Goal: Check status: Check status

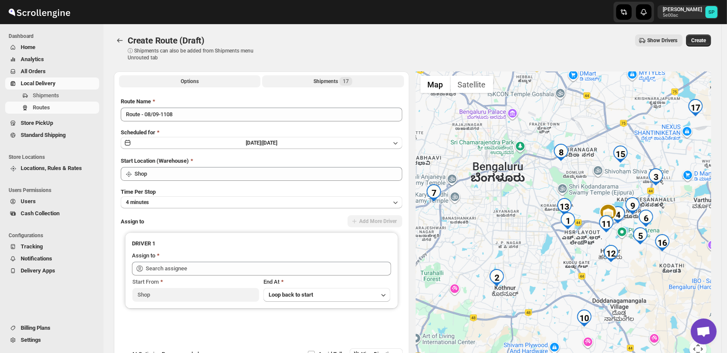
click at [338, 83] on div "Shipments 17" at bounding box center [332, 81] width 39 height 9
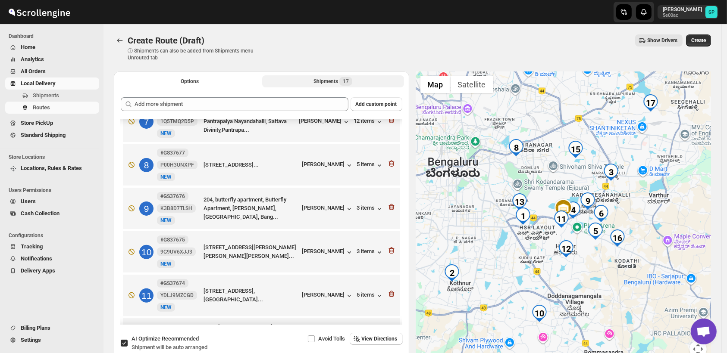
scroll to position [287, 0]
click at [337, 162] on div "[PERSON_NAME]" at bounding box center [327, 166] width 51 height 9
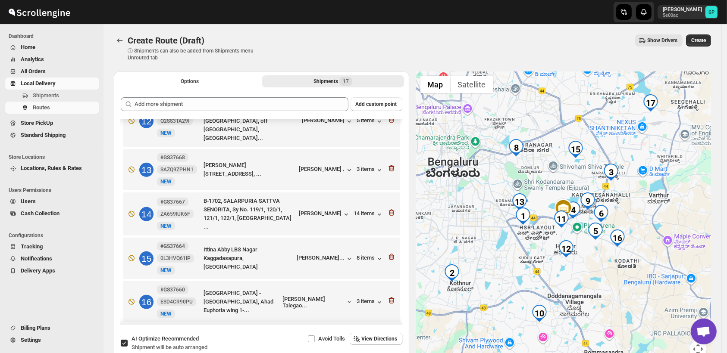
scroll to position [544, 0]
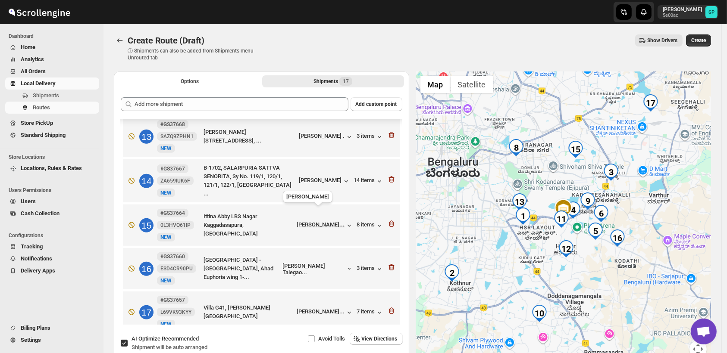
click at [309, 222] on div "[PERSON_NAME]..." at bounding box center [321, 225] width 48 height 6
click at [389, 221] on icon "button" at bounding box center [391, 224] width 6 height 6
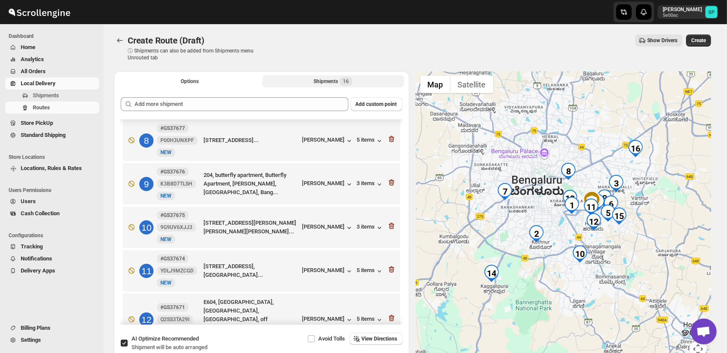
scroll to position [309, 0]
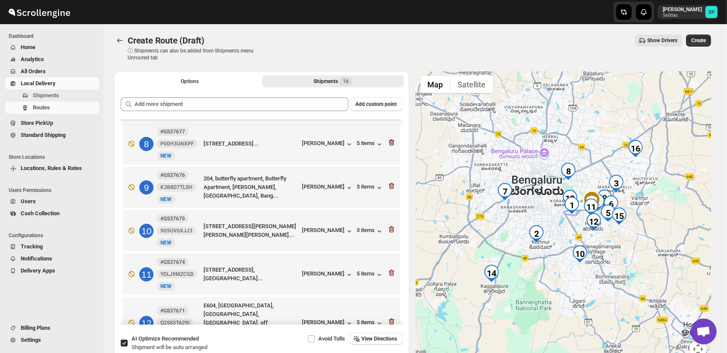
click at [390, 140] on icon "button" at bounding box center [391, 143] width 6 height 6
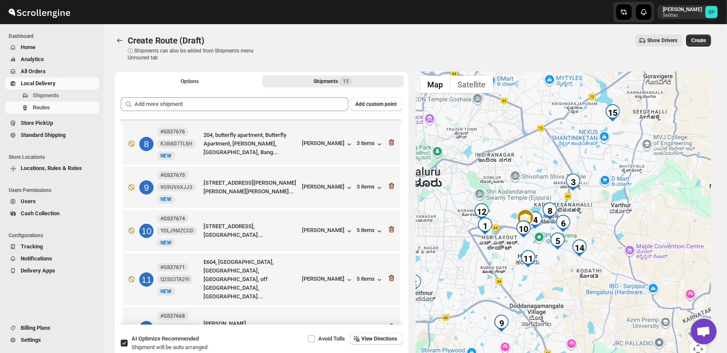
drag, startPoint x: 650, startPoint y: 201, endPoint x: 597, endPoint y: 178, distance: 57.5
click at [607, 172] on div at bounding box center [563, 220] width 295 height 297
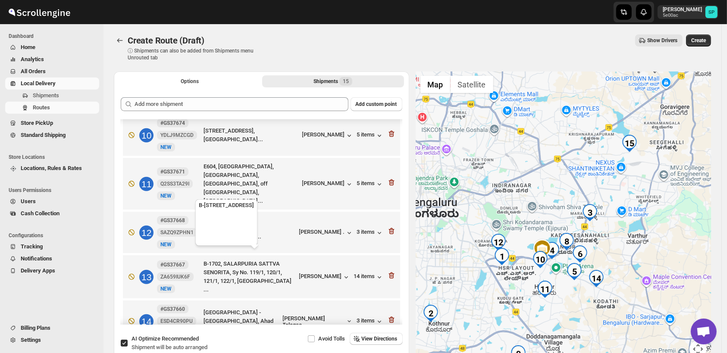
scroll to position [452, 0]
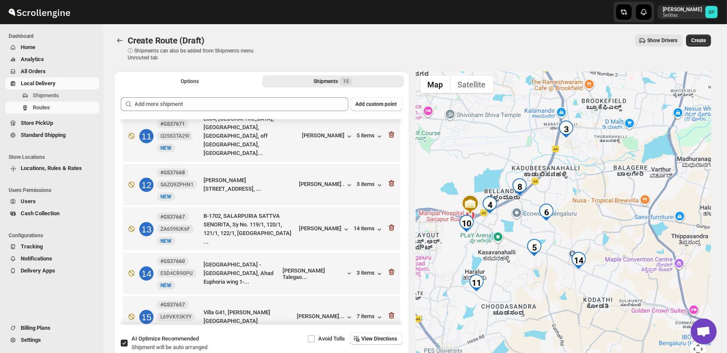
drag, startPoint x: 613, startPoint y: 280, endPoint x: 652, endPoint y: 274, distance: 38.9
click at [652, 274] on div at bounding box center [563, 220] width 295 height 297
click at [303, 268] on div "[PERSON_NAME] Talegao..." at bounding box center [314, 274] width 63 height 13
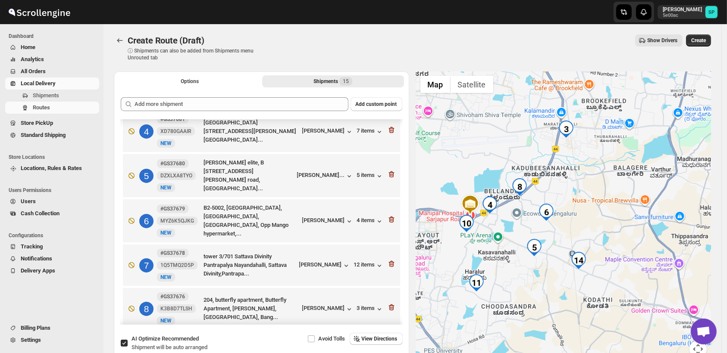
scroll to position [117, 0]
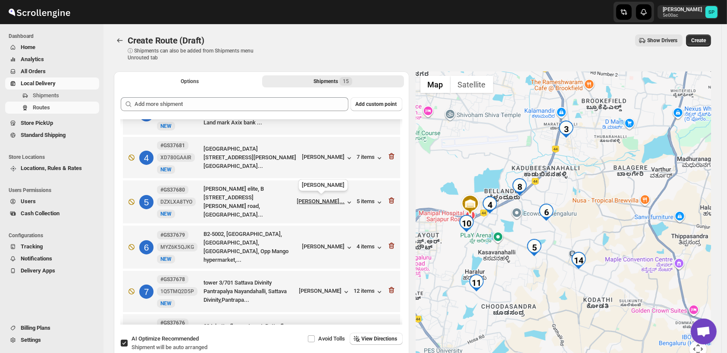
click at [315, 203] on div "[PERSON_NAME]..." at bounding box center [321, 201] width 48 height 6
click at [357, 198] on div "5 items" at bounding box center [370, 202] width 27 height 9
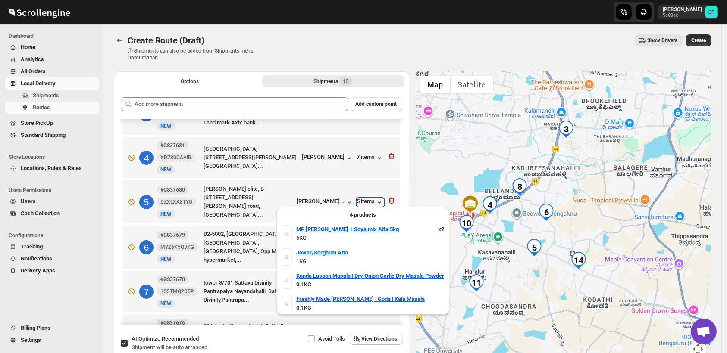
click at [357, 198] on div "5 items" at bounding box center [370, 202] width 27 height 9
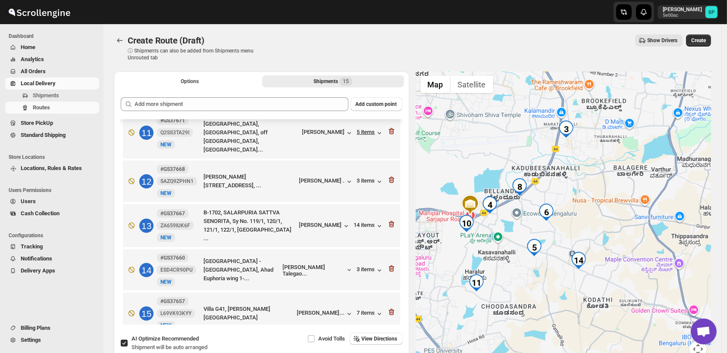
scroll to position [456, 0]
click at [361, 266] on div "3 items" at bounding box center [370, 270] width 27 height 9
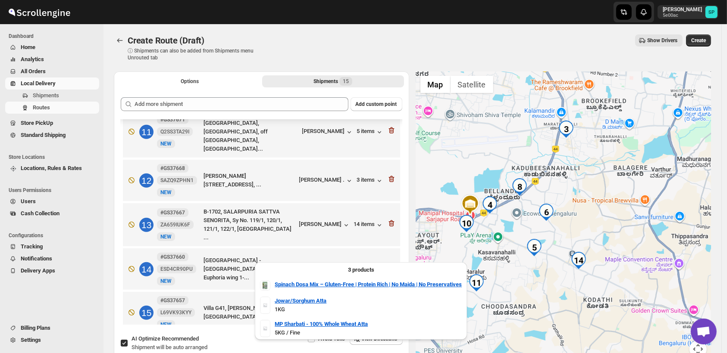
click at [361, 266] on div "3 items" at bounding box center [370, 270] width 27 height 9
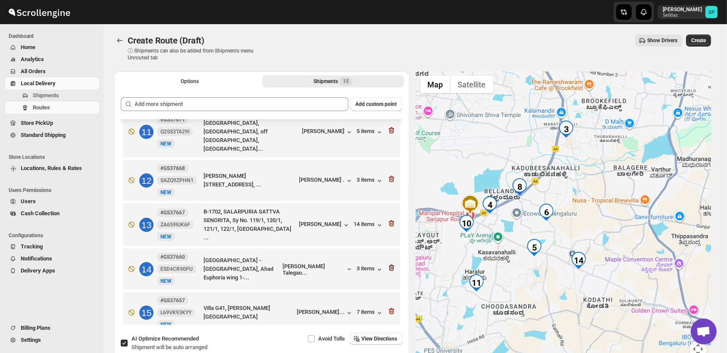
click at [390, 264] on icon "button" at bounding box center [391, 268] width 9 height 9
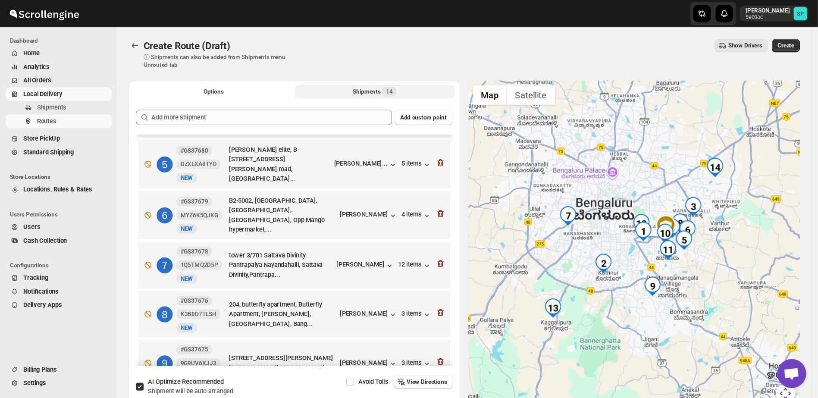
scroll to position [125, 0]
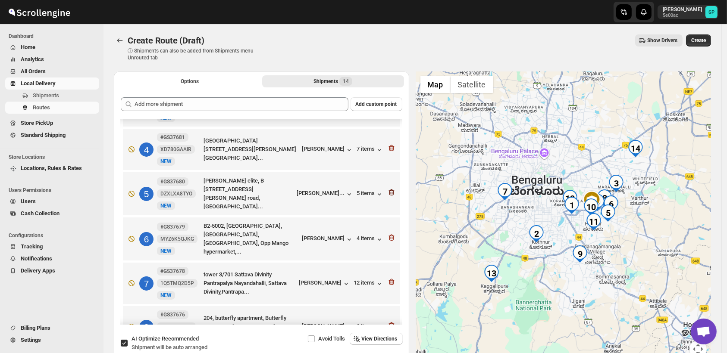
click at [391, 191] on icon "button" at bounding box center [391, 193] width 6 height 6
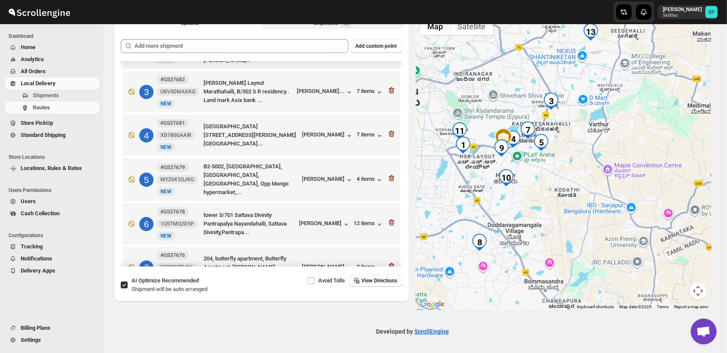
scroll to position [34, 0]
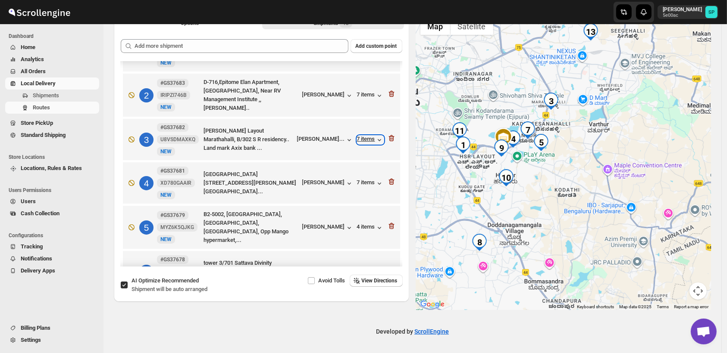
click at [359, 137] on div "7 items" at bounding box center [370, 140] width 27 height 9
click at [325, 136] on div "[PERSON_NAME]..." at bounding box center [321, 139] width 48 height 6
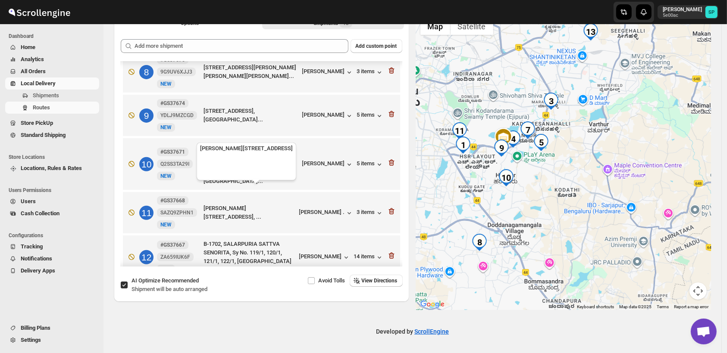
scroll to position [369, 0]
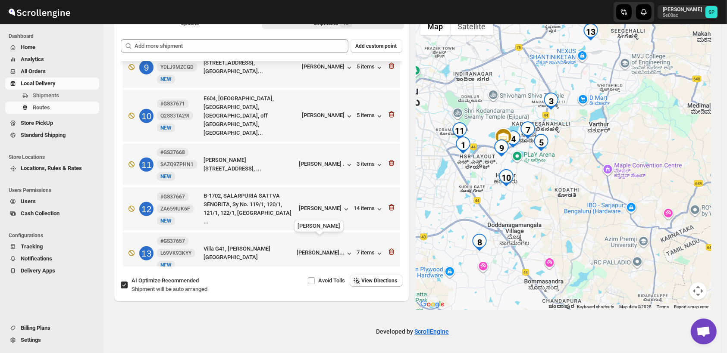
click at [319, 250] on div "[PERSON_NAME]..." at bounding box center [321, 253] width 48 height 6
click at [362, 250] on div "7 items" at bounding box center [370, 254] width 27 height 9
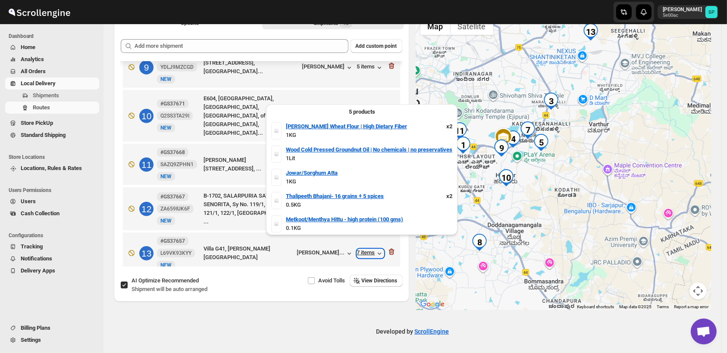
click at [362, 250] on div "7 items" at bounding box center [370, 254] width 27 height 9
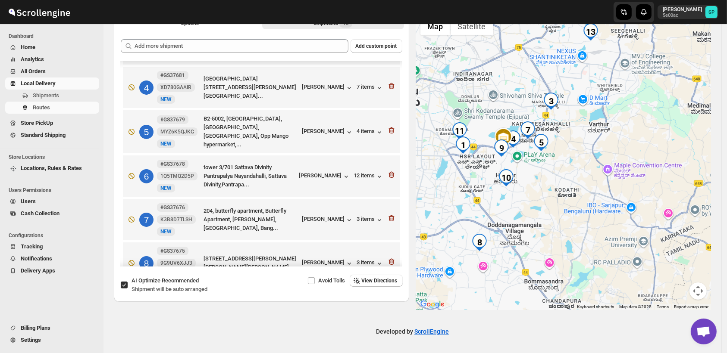
scroll to position [0, 0]
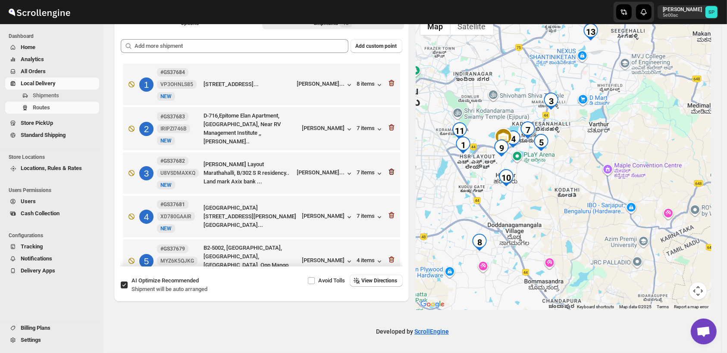
click at [388, 173] on icon "button" at bounding box center [391, 172] width 6 height 6
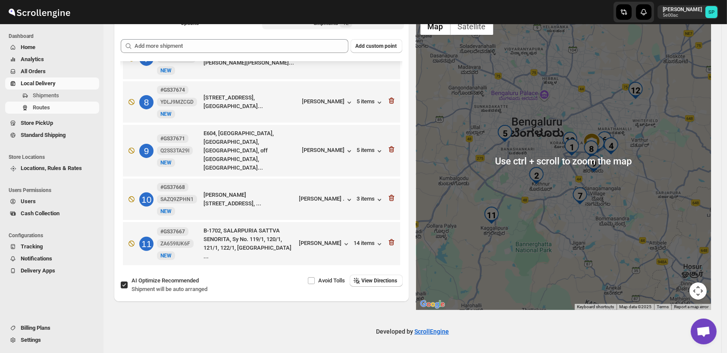
scroll to position [325, 0]
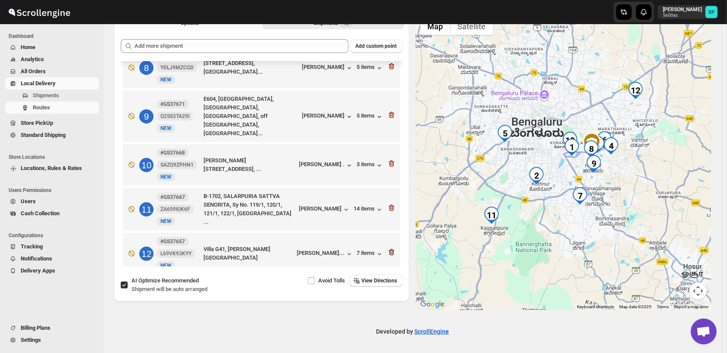
click at [391, 252] on icon "button" at bounding box center [391, 253] width 1 height 3
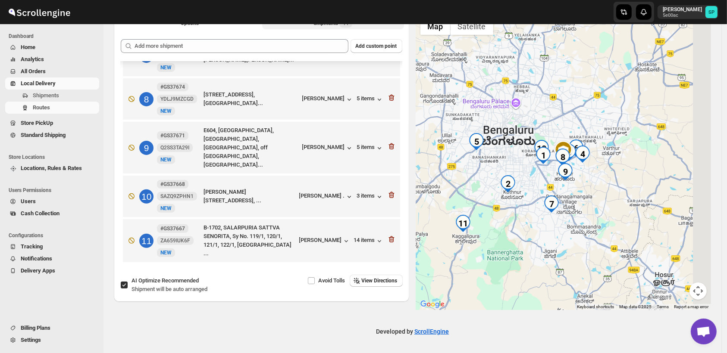
scroll to position [281, 0]
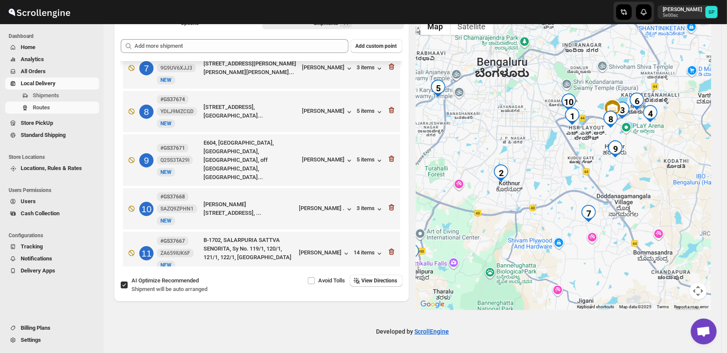
drag, startPoint x: 616, startPoint y: 160, endPoint x: 534, endPoint y: 204, distance: 92.0
click at [534, 204] on div at bounding box center [563, 161] width 295 height 297
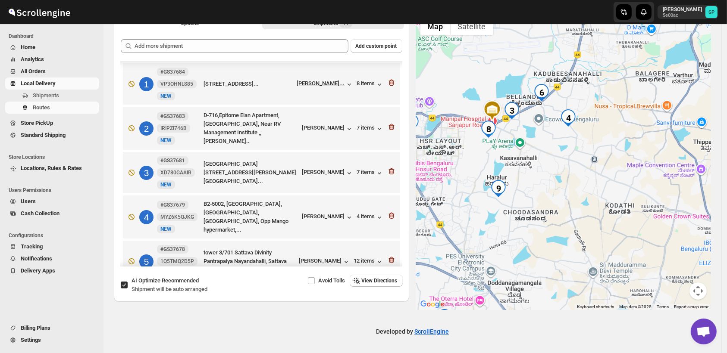
scroll to position [0, 0]
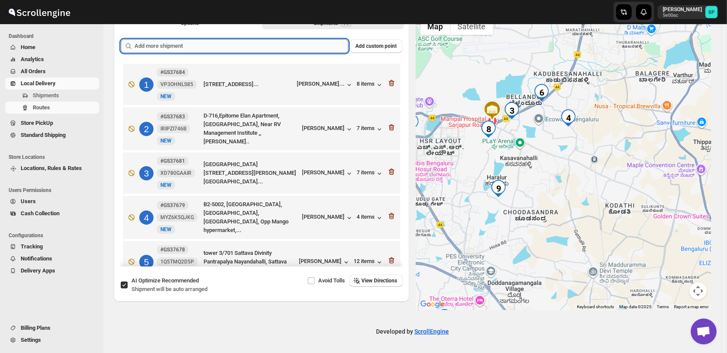
click at [312, 45] on input "text" at bounding box center [241, 46] width 214 height 14
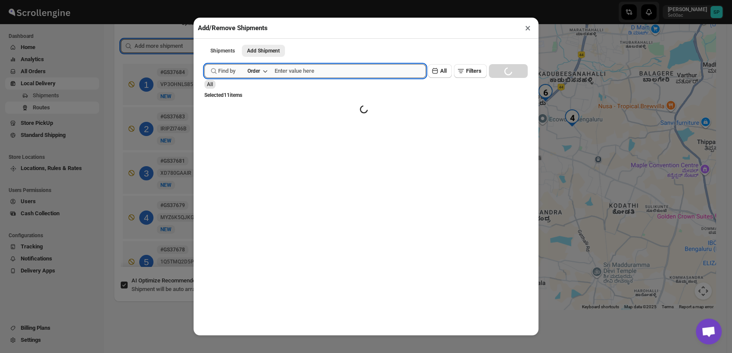
click at [328, 69] on input "text" at bounding box center [350, 71] width 151 height 14
paste input "GS37685"
click at [325, 71] on input "GS37685" at bounding box center [343, 71] width 136 height 14
type input "GS37685"
click at [204, 0] on button "Submit" at bounding box center [216, 4] width 25 height 9
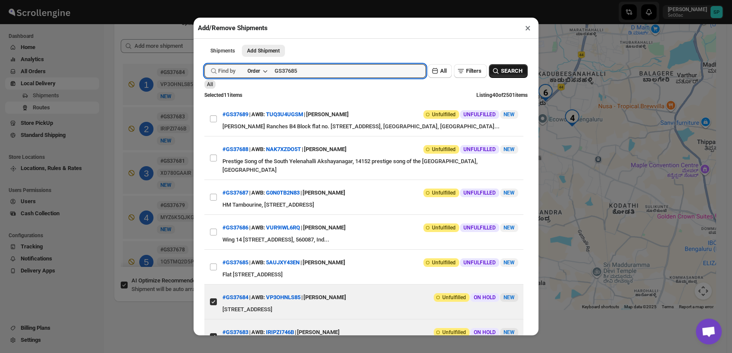
click at [506, 73] on span "SEARCH" at bounding box center [512, 71] width 22 height 9
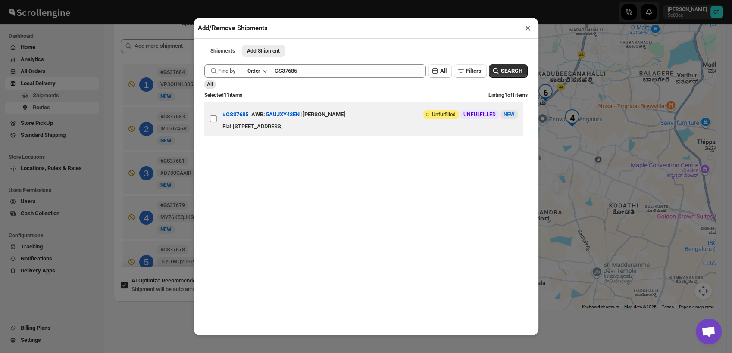
click at [212, 119] on input "View details for 68be60df460e7d78092099f9" at bounding box center [213, 119] width 7 height 7
checkbox input "true"
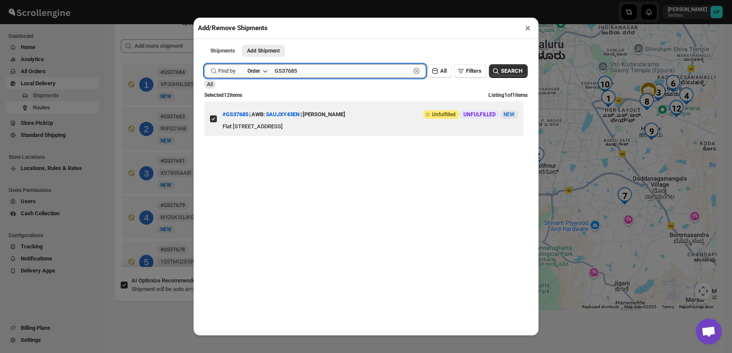
click at [319, 74] on input "GS37685" at bounding box center [343, 71] width 136 height 14
paste input "6"
type input "GS37686"
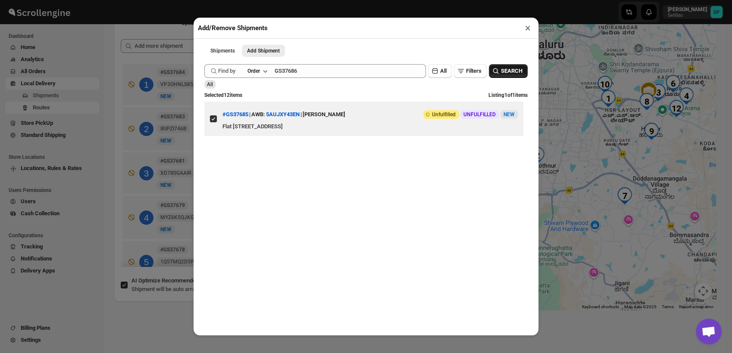
click at [501, 72] on span "SEARCH" at bounding box center [512, 71] width 22 height 9
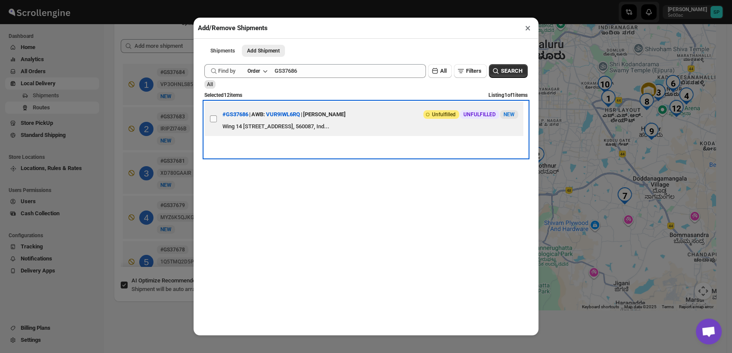
click at [212, 119] on label "View details for 68be623e460e7d7809209a09" at bounding box center [213, 119] width 18 height 34
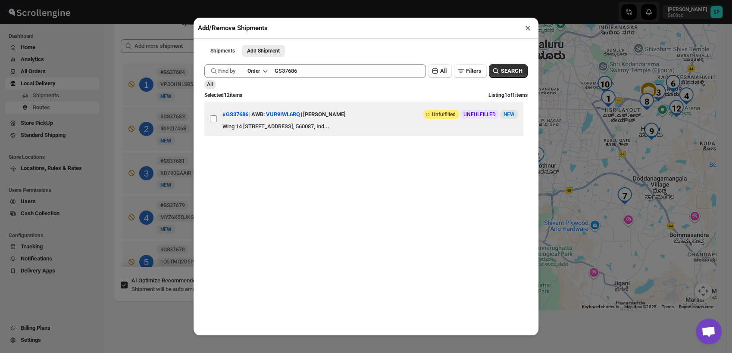
click at [212, 119] on input "View details for 68be623e460e7d7809209a09" at bounding box center [213, 119] width 7 height 7
checkbox input "true"
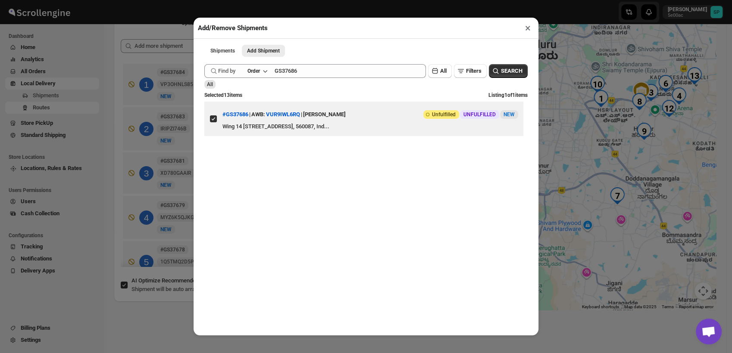
click at [525, 30] on button "×" at bounding box center [528, 28] width 12 height 12
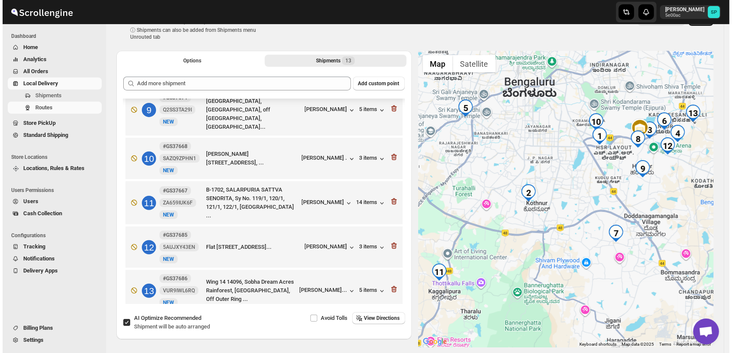
scroll to position [10, 0]
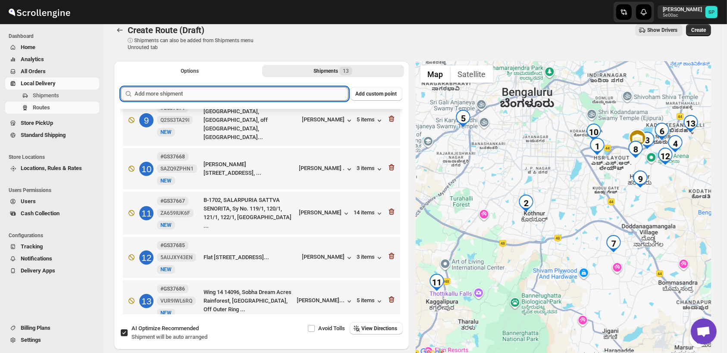
click at [312, 93] on input "text" at bounding box center [241, 94] width 214 height 14
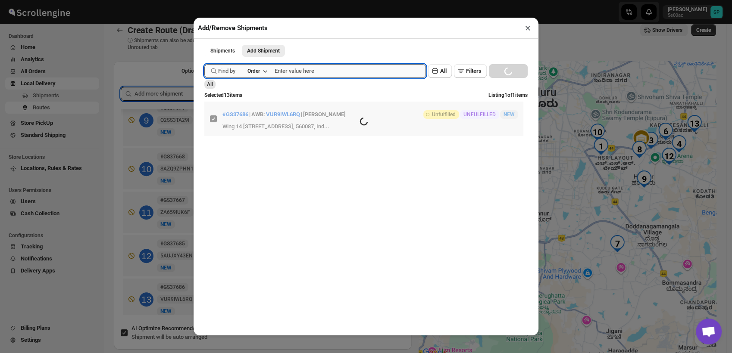
click at [341, 73] on input "text" at bounding box center [350, 71] width 151 height 14
paste input "GS37687"
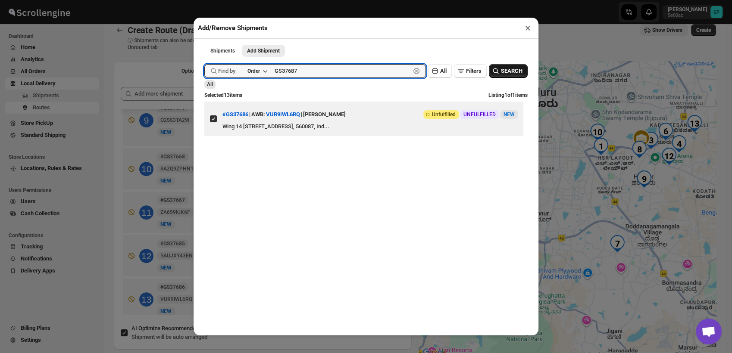
type input "GS37687"
click at [494, 70] on button "SEARCH" at bounding box center [508, 71] width 39 height 14
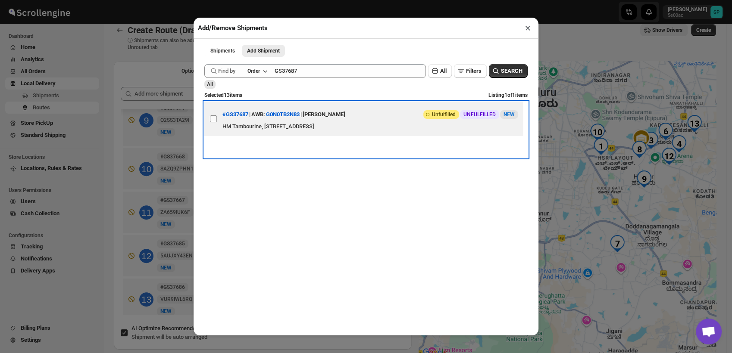
click at [209, 119] on label "View details for 68be6f9a460e7d7809209b1d" at bounding box center [213, 119] width 18 height 34
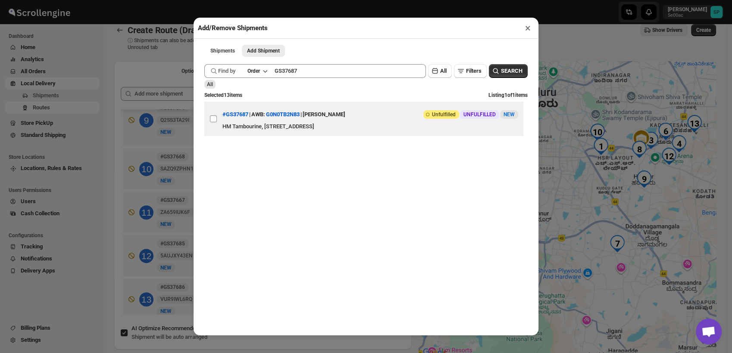
click at [210, 119] on input "View details for 68be6f9a460e7d7809209b1d" at bounding box center [213, 119] width 7 height 7
checkbox input "true"
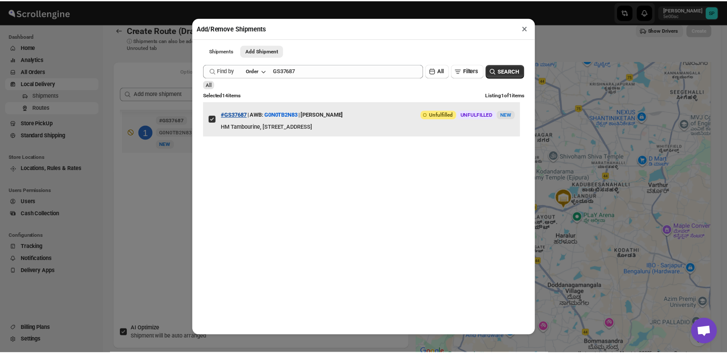
scroll to position [0, 0]
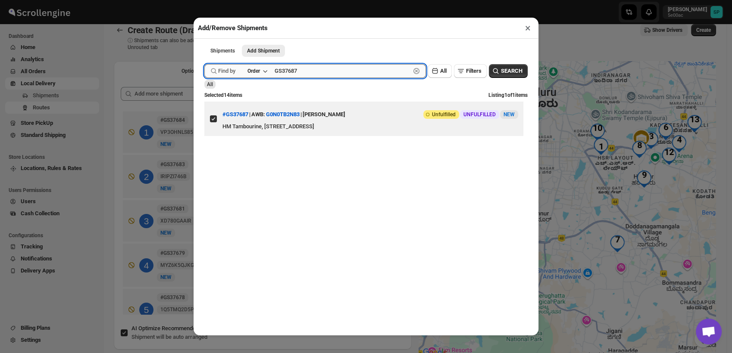
click at [328, 74] on input "GS37687" at bounding box center [343, 71] width 136 height 14
paste input "8"
type input "GS37688"
click at [497, 68] on button "SEARCH" at bounding box center [508, 71] width 39 height 14
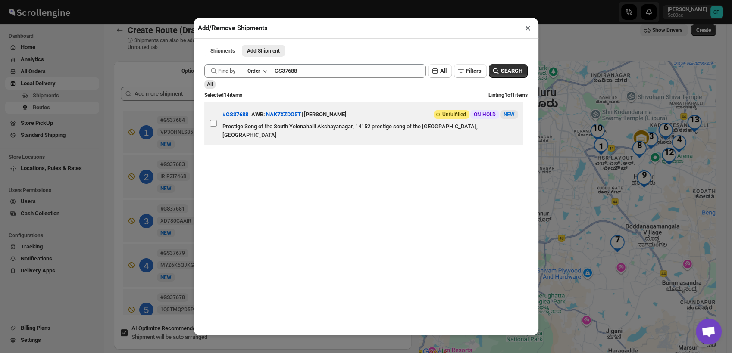
click at [210, 122] on input "View details for 68be7383460e7d7809209b5f" at bounding box center [213, 123] width 7 height 7
checkbox input "true"
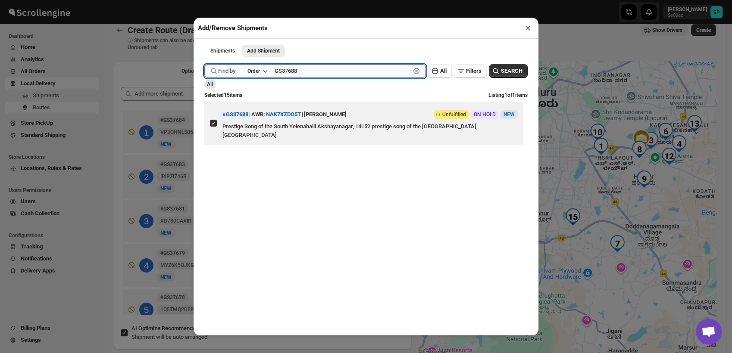
click at [309, 74] on input "GS37688" at bounding box center [343, 71] width 136 height 14
paste input "9"
type input "GS37689"
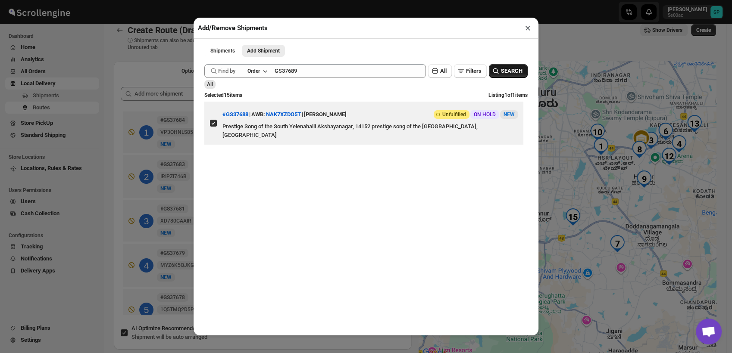
click at [510, 75] on span "SEARCH" at bounding box center [512, 71] width 22 height 9
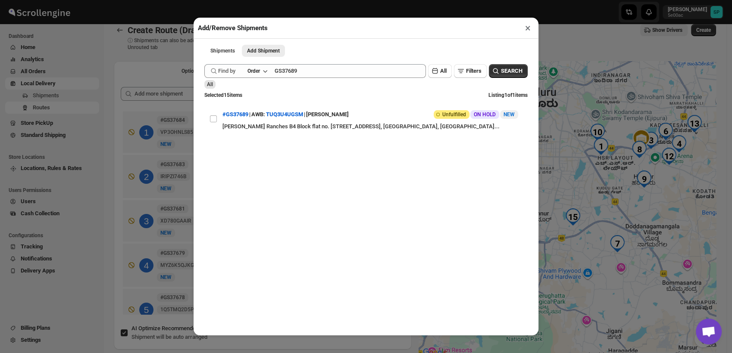
click at [210, 122] on input "View details for 68be77bd460e7d7809209baa" at bounding box center [213, 119] width 7 height 7
checkbox input "true"
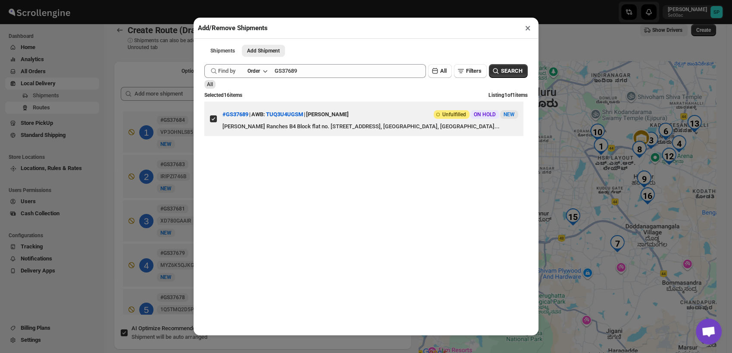
click at [528, 29] on button "×" at bounding box center [528, 28] width 12 height 12
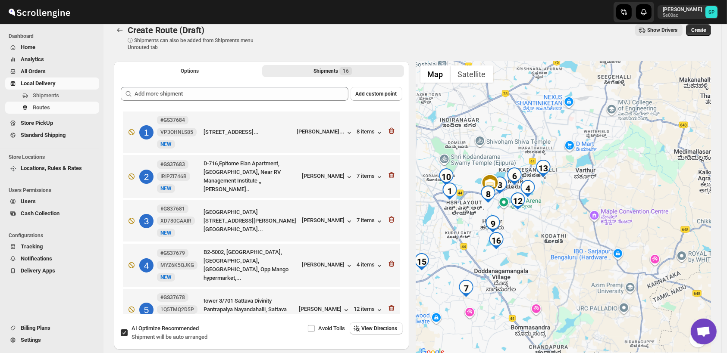
drag, startPoint x: 676, startPoint y: 192, endPoint x: 528, endPoint y: 238, distance: 155.4
click at [528, 238] on div at bounding box center [563, 209] width 295 height 297
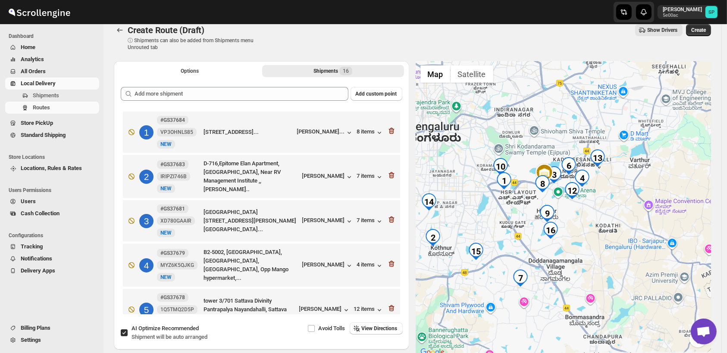
drag, startPoint x: 537, startPoint y: 233, endPoint x: 587, endPoint y: 229, distance: 51.0
click at [587, 229] on div at bounding box center [563, 209] width 295 height 297
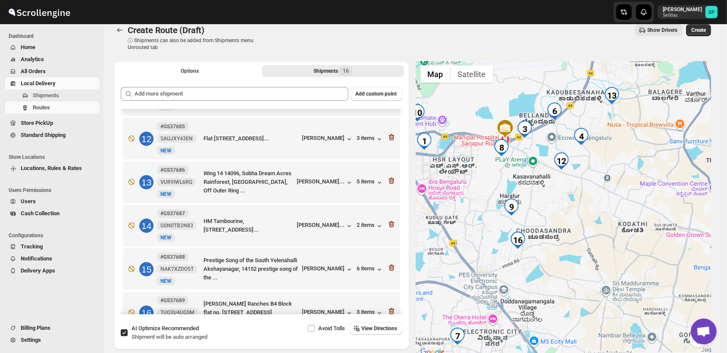
scroll to position [500, 0]
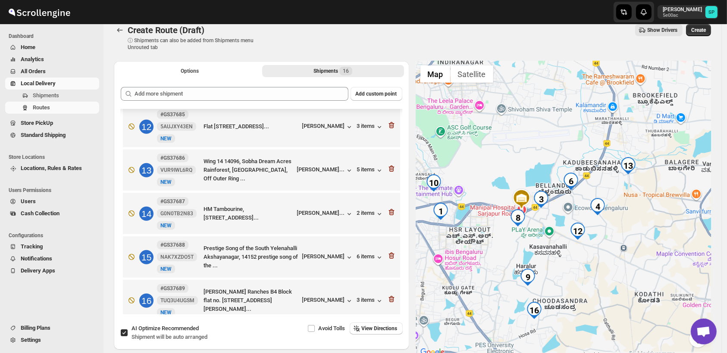
drag, startPoint x: 597, startPoint y: 222, endPoint x: 612, endPoint y: 287, distance: 67.7
click at [612, 287] on div at bounding box center [563, 209] width 295 height 297
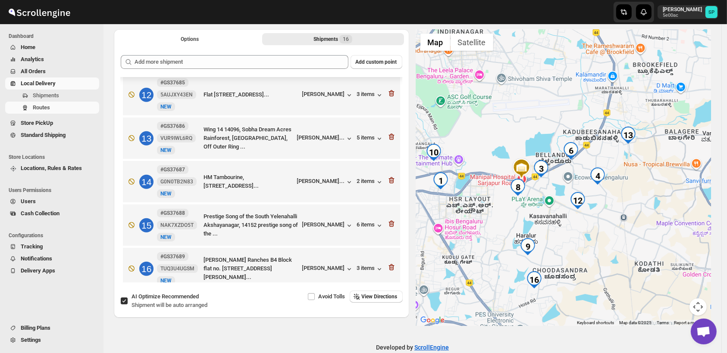
scroll to position [58, 0]
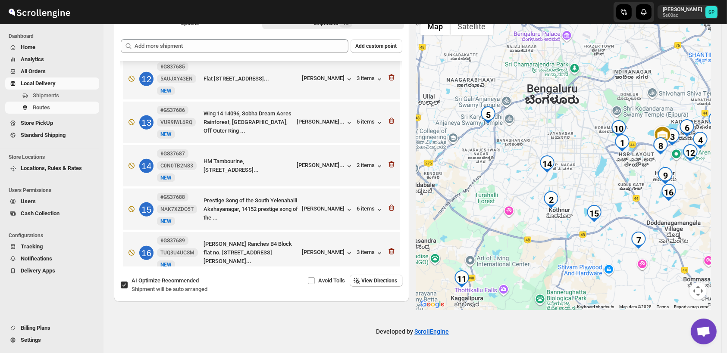
drag, startPoint x: 586, startPoint y: 247, endPoint x: 705, endPoint y: 178, distance: 137.9
click at [705, 178] on div at bounding box center [563, 161] width 295 height 297
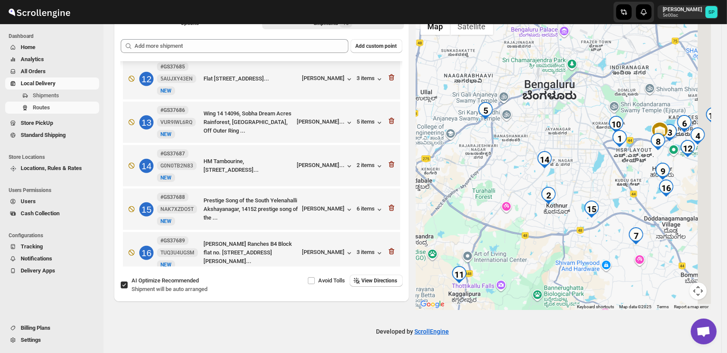
drag, startPoint x: 669, startPoint y: 209, endPoint x: 590, endPoint y: 235, distance: 83.6
click at [590, 235] on div at bounding box center [563, 161] width 295 height 297
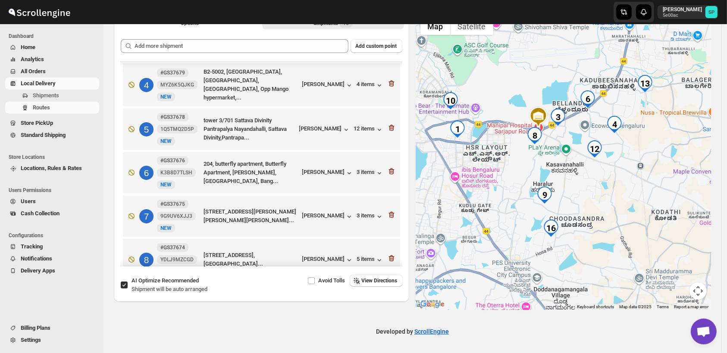
scroll to position [69, 0]
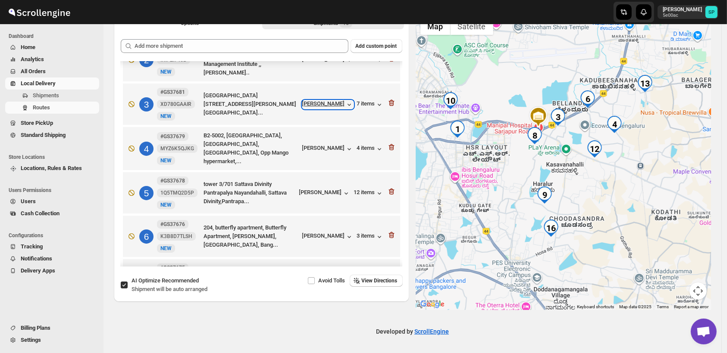
click at [334, 101] on div "[PERSON_NAME]" at bounding box center [327, 104] width 51 height 9
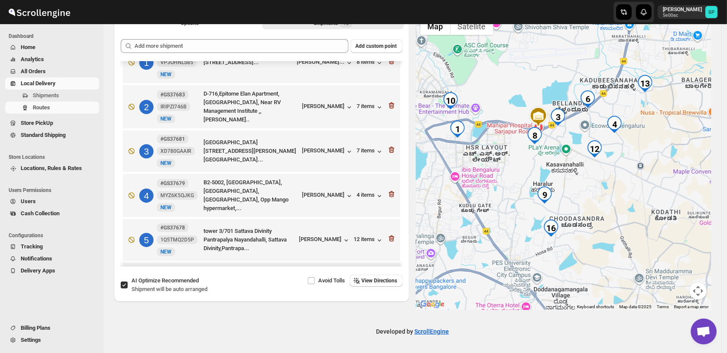
scroll to position [21, 0]
click at [330, 193] on div "[PERSON_NAME]" at bounding box center [327, 197] width 51 height 9
click at [357, 193] on div "4 items" at bounding box center [370, 197] width 27 height 9
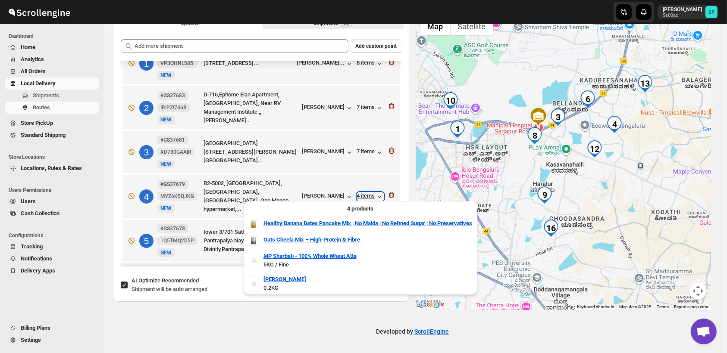
click at [357, 193] on div "4 items" at bounding box center [370, 197] width 27 height 9
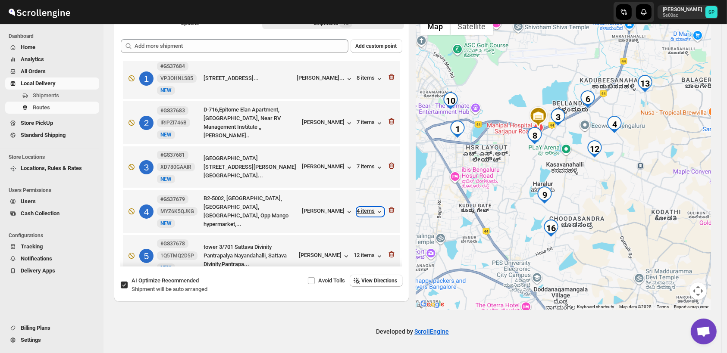
scroll to position [0, 0]
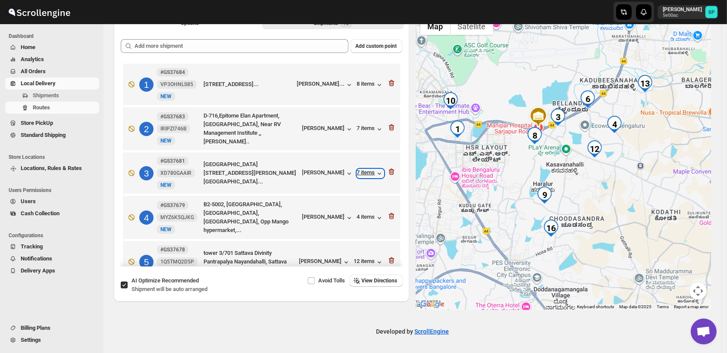
click at [362, 174] on div "7 items" at bounding box center [370, 173] width 27 height 9
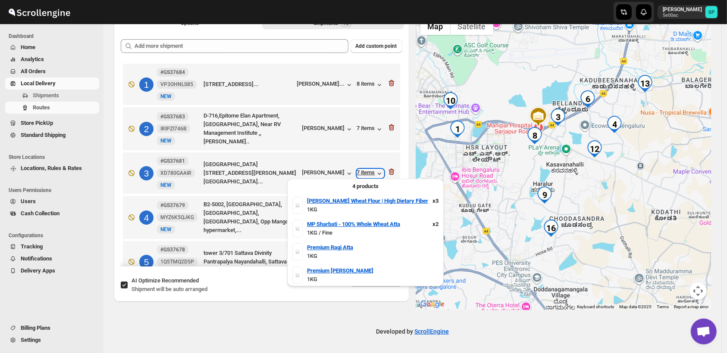
click at [362, 174] on div "7 items" at bounding box center [370, 173] width 27 height 9
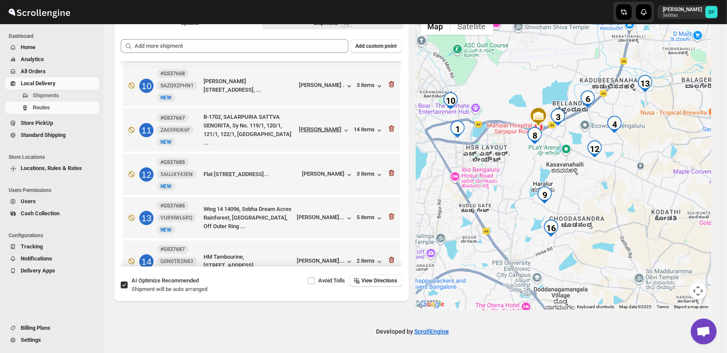
scroll to position [479, 0]
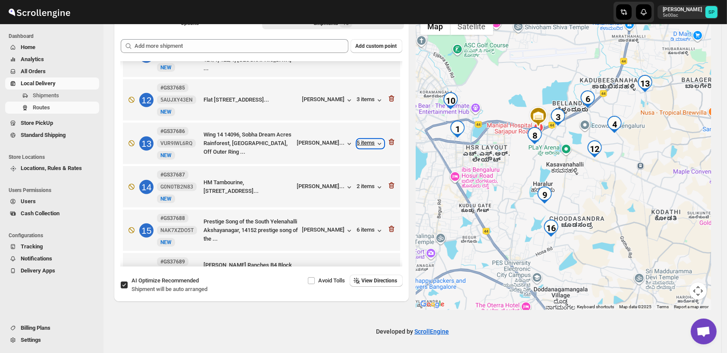
click at [368, 140] on div "5 items" at bounding box center [370, 144] width 27 height 9
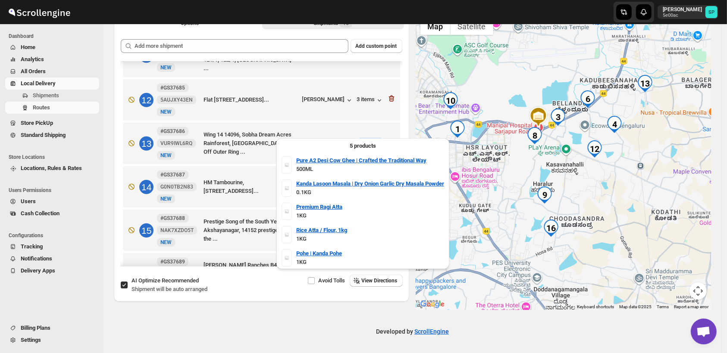
click at [368, 140] on div "5 items" at bounding box center [370, 144] width 27 height 9
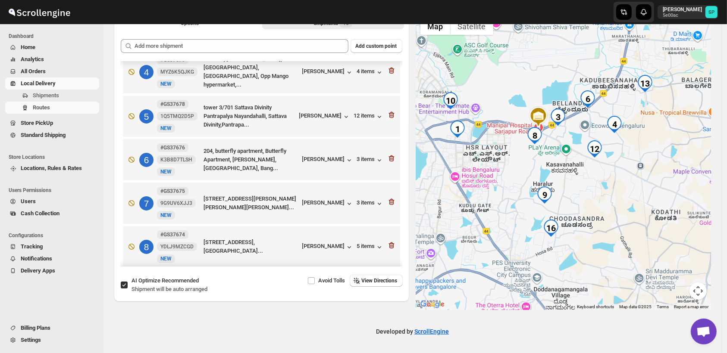
scroll to position [144, 0]
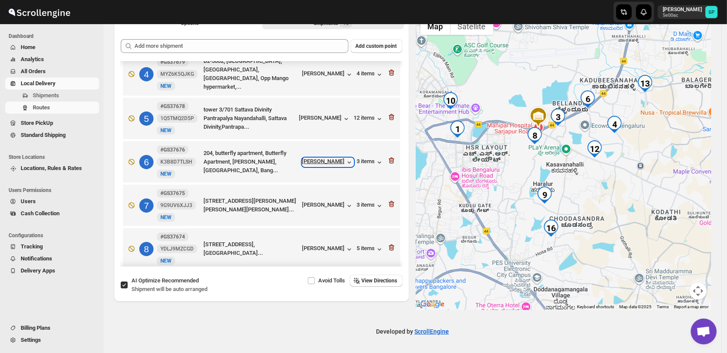
click at [330, 158] on div "[PERSON_NAME]" at bounding box center [327, 162] width 51 height 9
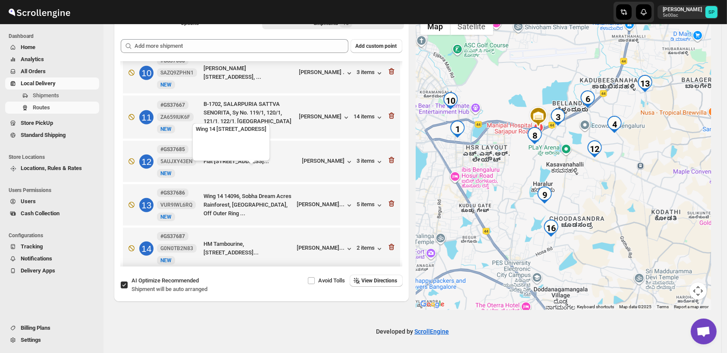
scroll to position [431, 0]
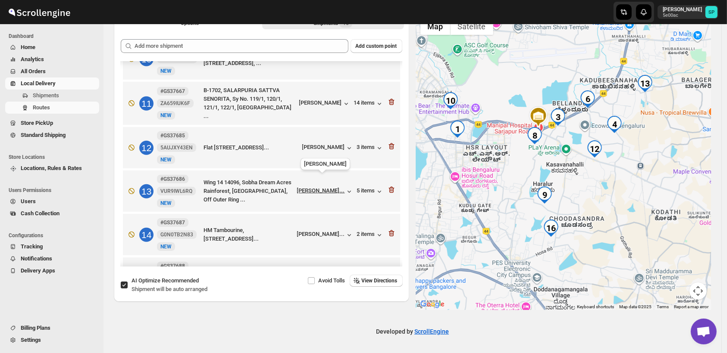
click at [329, 187] on div "[PERSON_NAME]..." at bounding box center [321, 190] width 48 height 6
click at [360, 187] on div "5 items" at bounding box center [370, 191] width 27 height 9
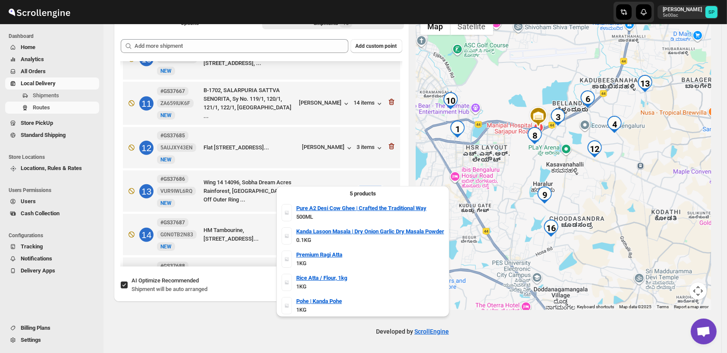
click at [360, 187] on div "5 items" at bounding box center [370, 191] width 27 height 9
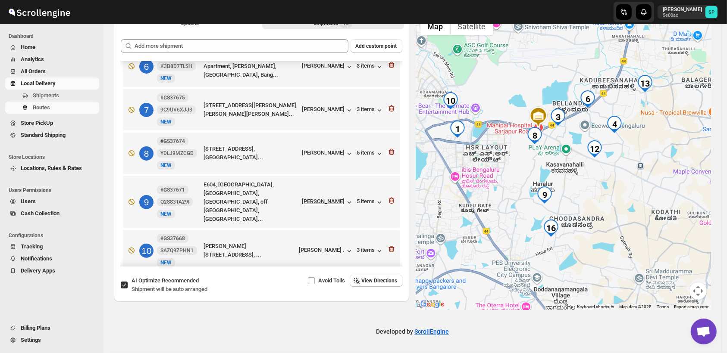
scroll to position [191, 0]
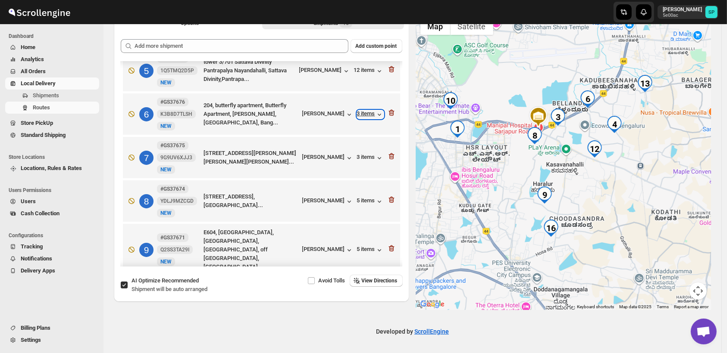
click at [363, 112] on div "3 items" at bounding box center [370, 114] width 27 height 9
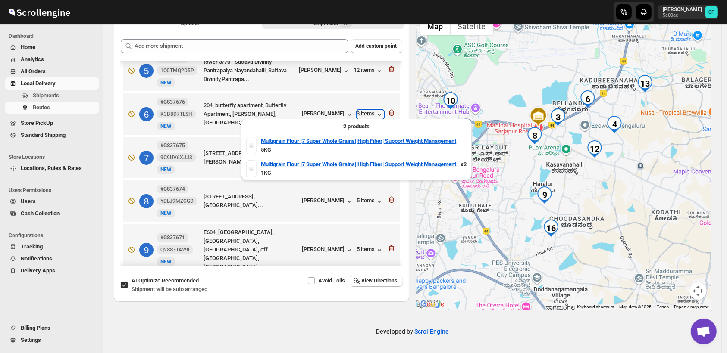
click at [363, 112] on div "3 items" at bounding box center [370, 114] width 27 height 9
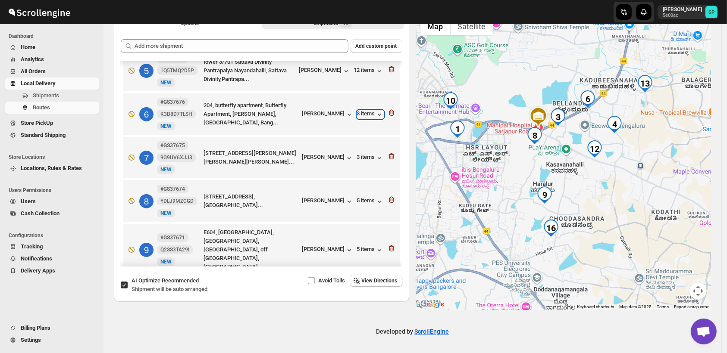
click at [368, 113] on div "3 items" at bounding box center [370, 114] width 27 height 9
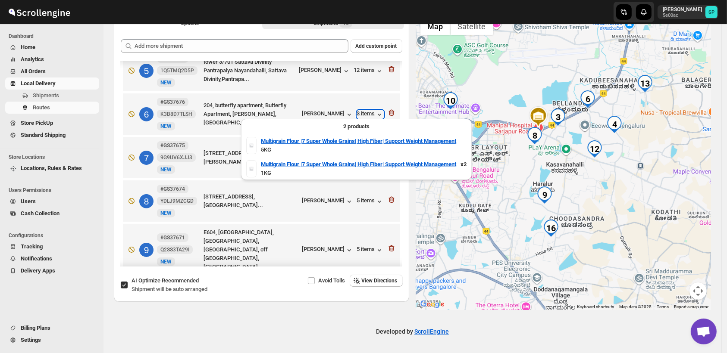
click at [368, 113] on div "3 items" at bounding box center [370, 114] width 27 height 9
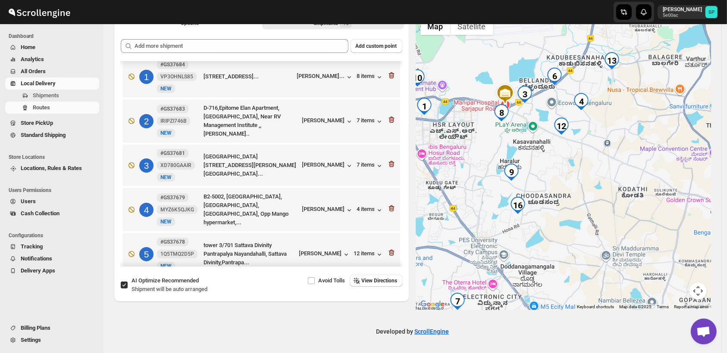
scroll to position [0, 0]
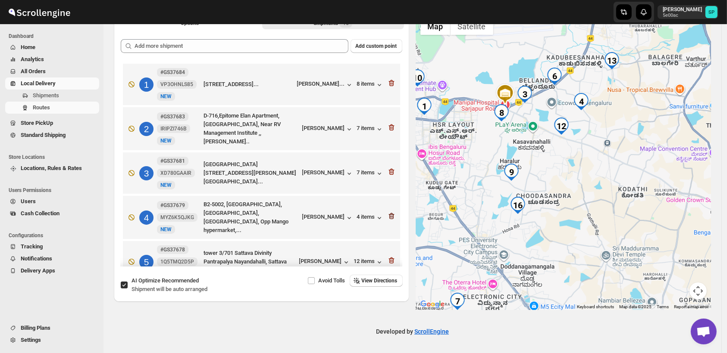
click at [387, 216] on icon "button" at bounding box center [391, 216] width 9 height 9
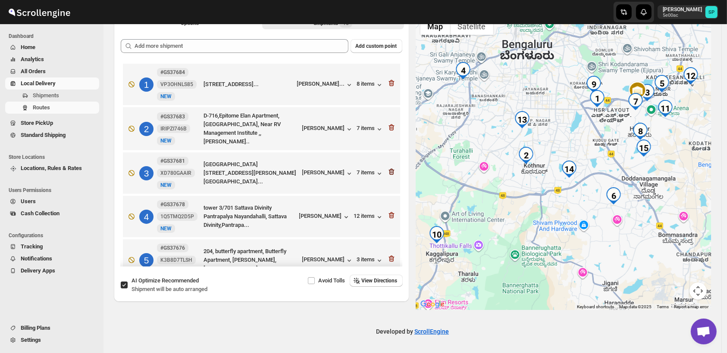
click at [389, 174] on icon "button" at bounding box center [391, 172] width 6 height 6
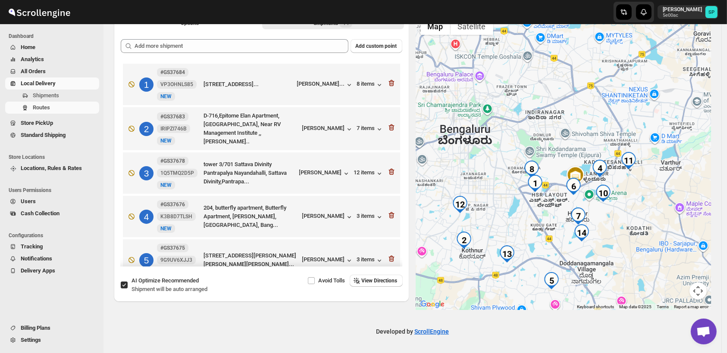
drag, startPoint x: 684, startPoint y: 180, endPoint x: 624, endPoint y: 263, distance: 102.8
click at [624, 263] on div at bounding box center [563, 161] width 295 height 297
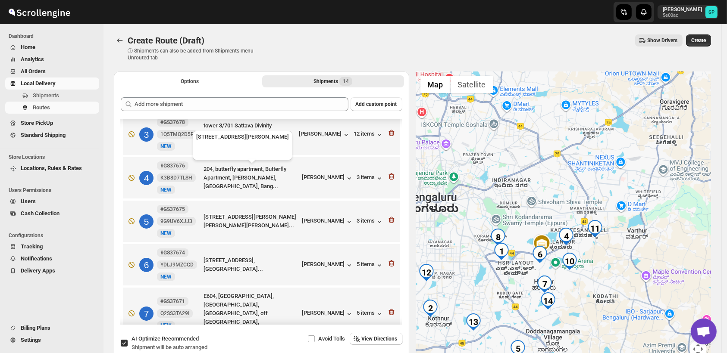
scroll to position [96, 0]
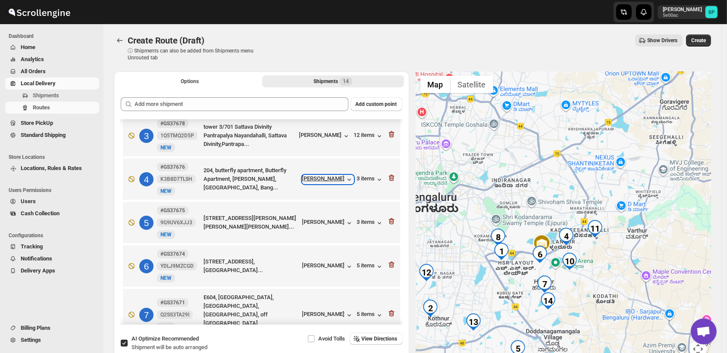
click at [315, 177] on div "[PERSON_NAME]" at bounding box center [327, 179] width 51 height 9
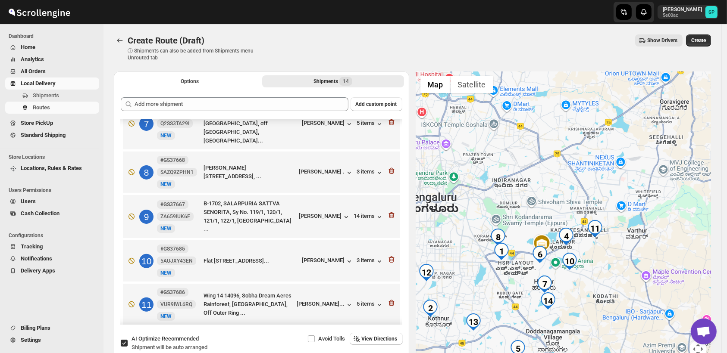
scroll to position [412, 0]
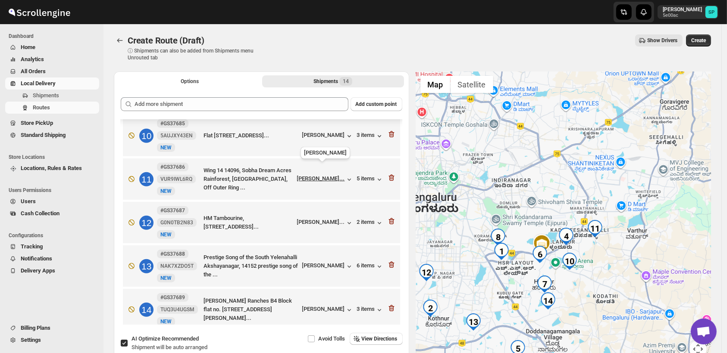
click at [331, 175] on span "[PERSON_NAME]..." at bounding box center [321, 179] width 48 height 9
